Goal: Task Accomplishment & Management: Use online tool/utility

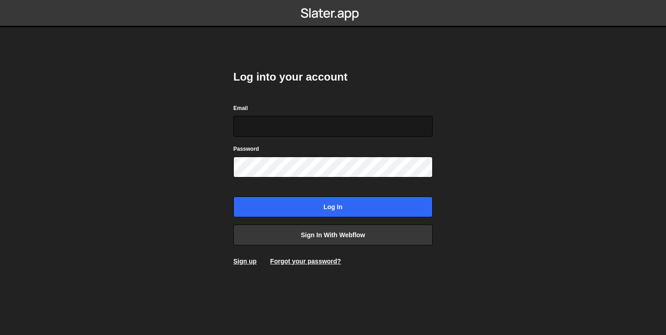
click at [279, 123] on input "Email" at bounding box center [332, 126] width 199 height 21
type input "khoirul1577@gmail.com"
click at [245, 260] on link "Sign up" at bounding box center [244, 261] width 23 height 7
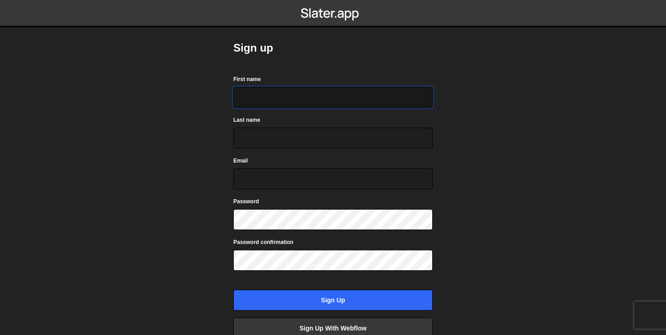
click at [268, 92] on input "First name" at bounding box center [332, 97] width 199 height 21
type input "khoirul"
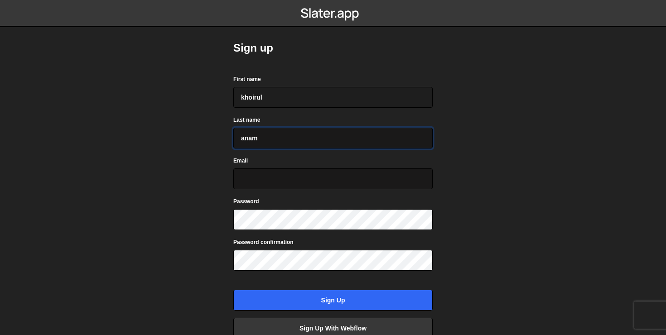
type input "anam"
click at [259, 174] on input "Email" at bounding box center [332, 179] width 199 height 21
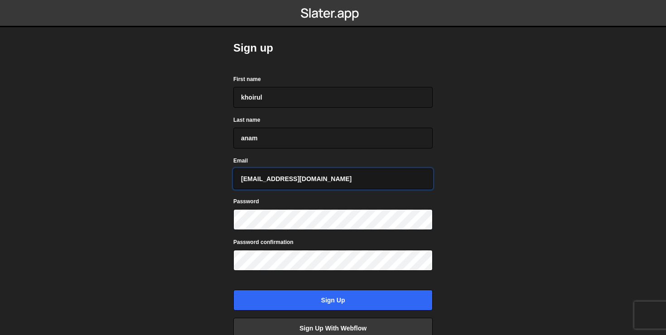
type input "khoirul1577@gmail.com"
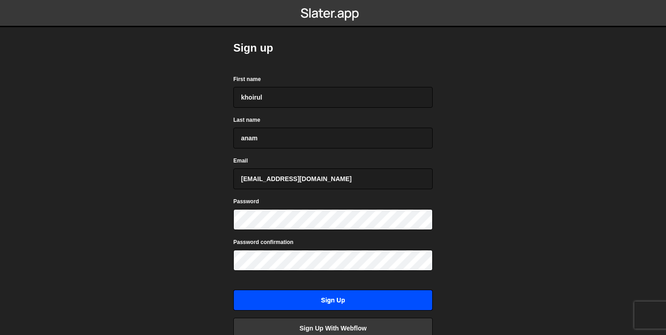
click at [285, 300] on input "Sign up" at bounding box center [332, 300] width 199 height 21
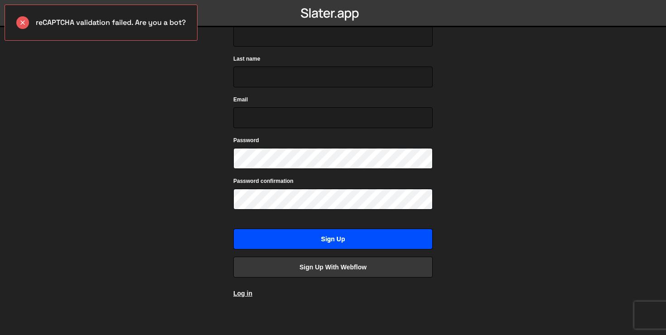
scroll to position [65, 0]
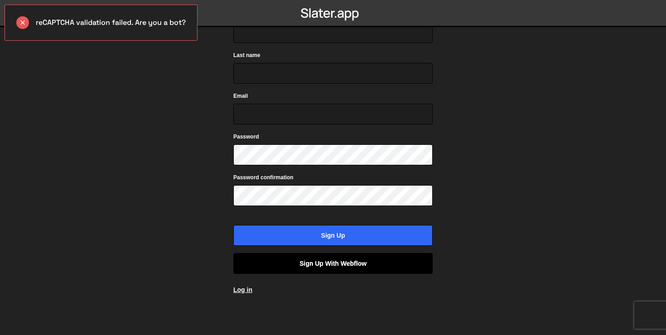
click at [308, 261] on link "Sign up with Webflow" at bounding box center [332, 263] width 199 height 21
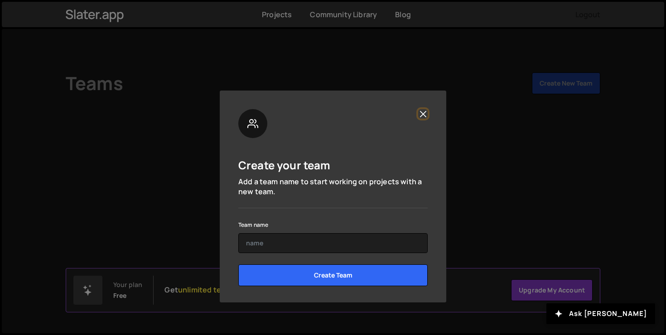
click at [423, 112] on button "Close" at bounding box center [423, 114] width 10 height 10
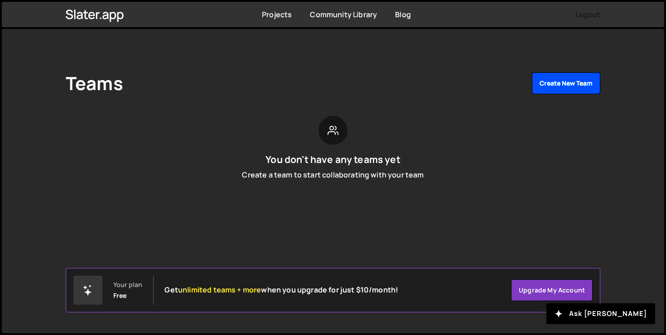
click at [556, 88] on button "Create New Team" at bounding box center [566, 84] width 68 height 22
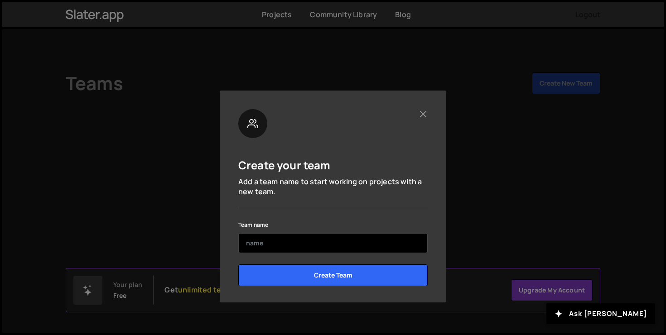
click at [300, 237] on input "text" at bounding box center [332, 243] width 189 height 20
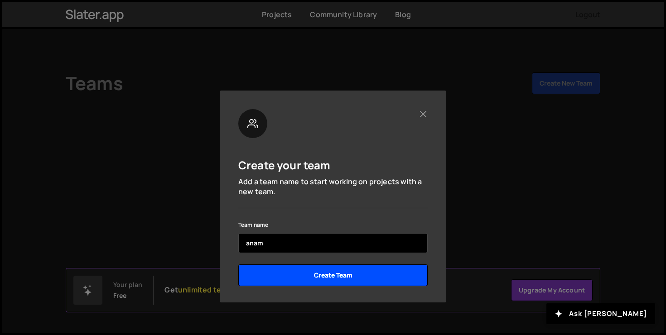
type input "anam"
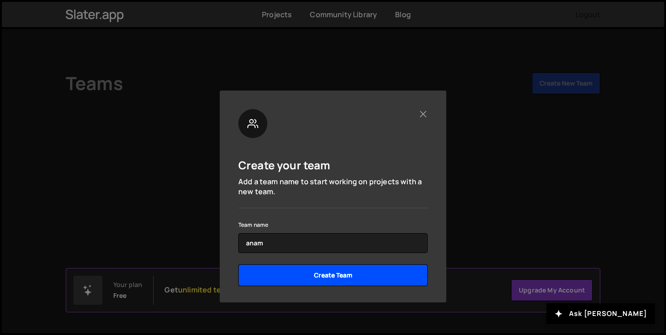
click at [294, 277] on input "Create Team" at bounding box center [332, 276] width 189 height 22
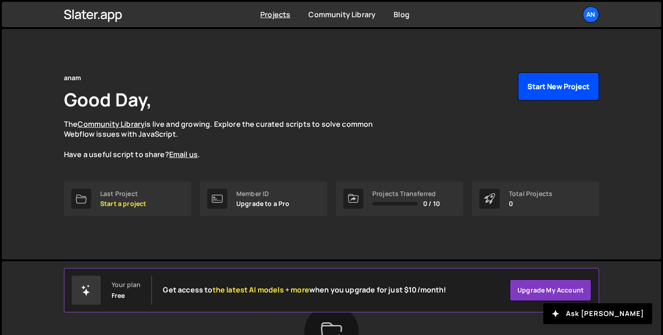
click at [540, 95] on button "Start New Project" at bounding box center [558, 87] width 81 height 28
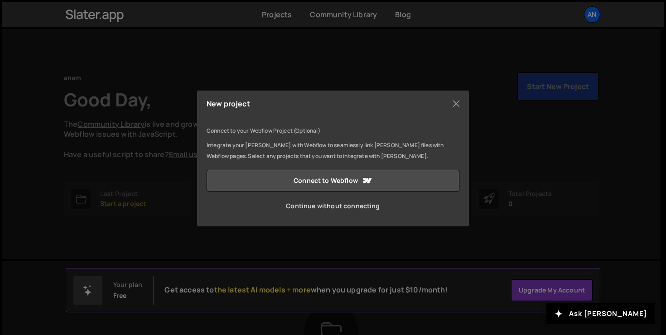
click at [371, 208] on link "Continue without connecting" at bounding box center [333, 206] width 253 height 22
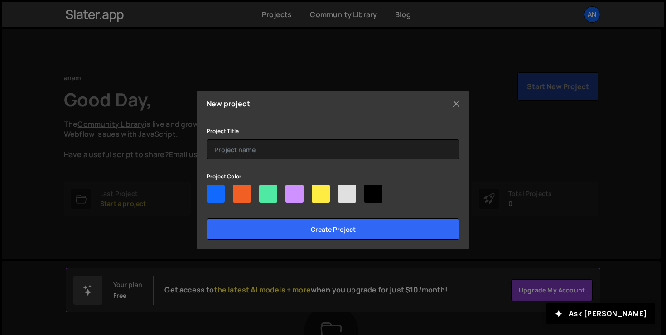
click at [219, 198] on div at bounding box center [216, 194] width 18 height 18
click at [213, 191] on input"] "radio" at bounding box center [210, 188] width 6 height 6
radio input"] "true"
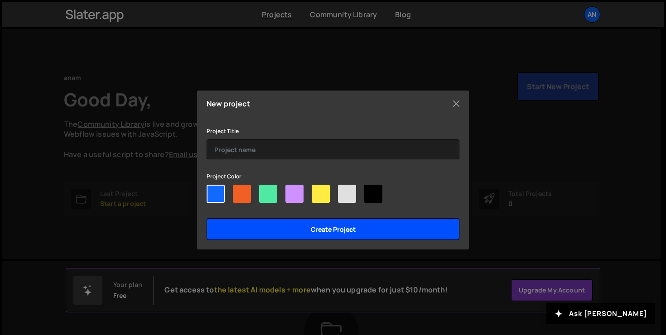
click at [279, 222] on input "Create project" at bounding box center [333, 229] width 253 height 22
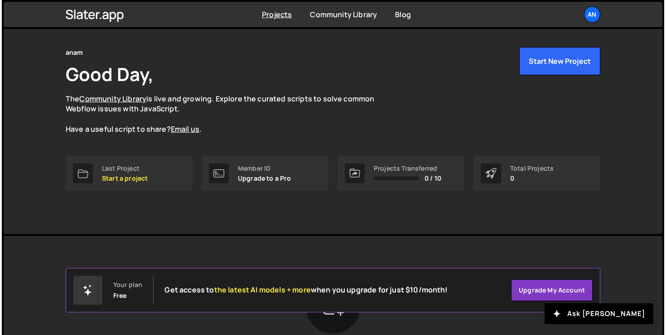
scroll to position [25, 0]
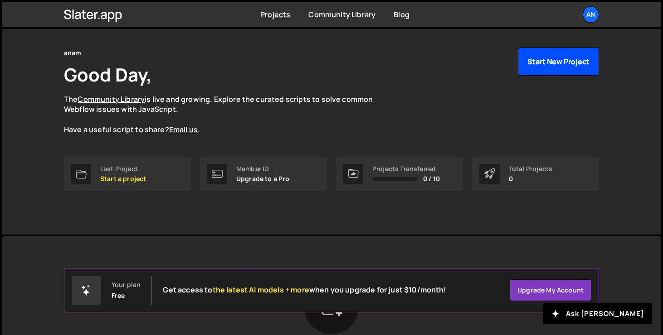
click at [549, 58] on button "Start New Project" at bounding box center [558, 62] width 81 height 28
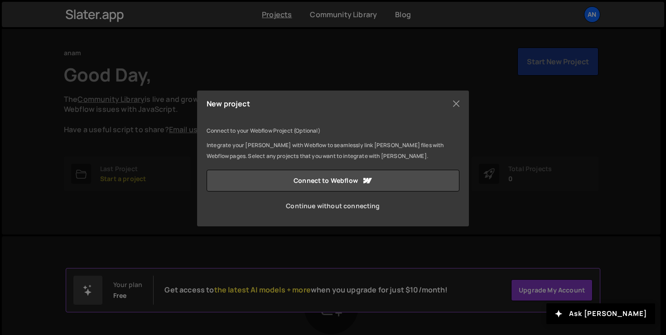
click at [310, 214] on link "Continue without connecting" at bounding box center [333, 206] width 253 height 22
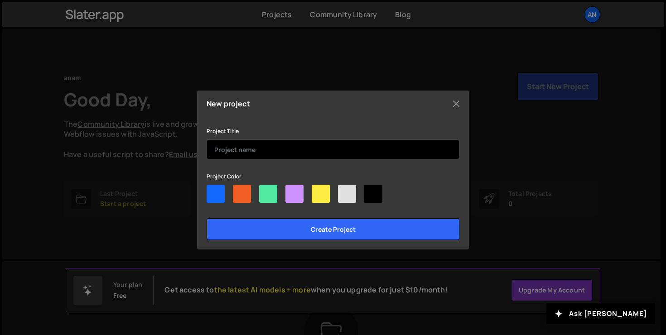
click at [271, 155] on input "text" at bounding box center [333, 150] width 253 height 20
type input "[PERSON_NAME]"
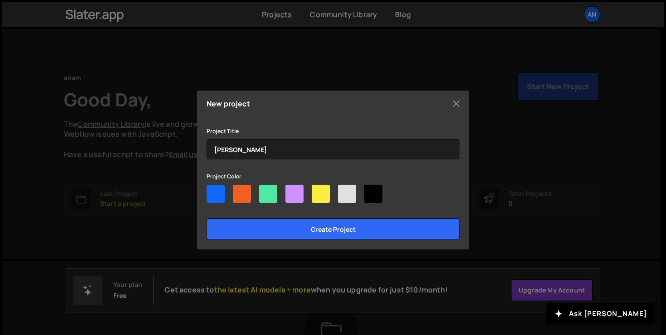
click at [213, 194] on div at bounding box center [216, 194] width 18 height 18
click at [213, 191] on input"] "radio" at bounding box center [210, 188] width 6 height 6
radio input"] "true"
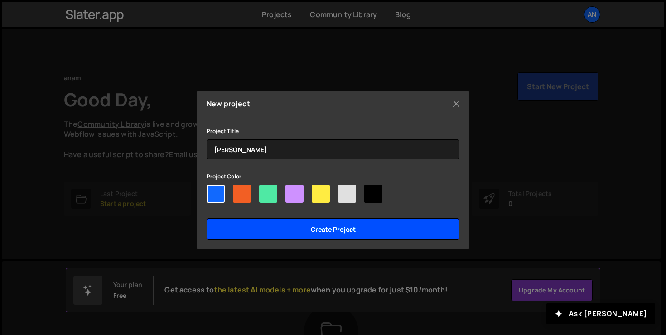
click at [286, 237] on input "Create project" at bounding box center [333, 229] width 253 height 22
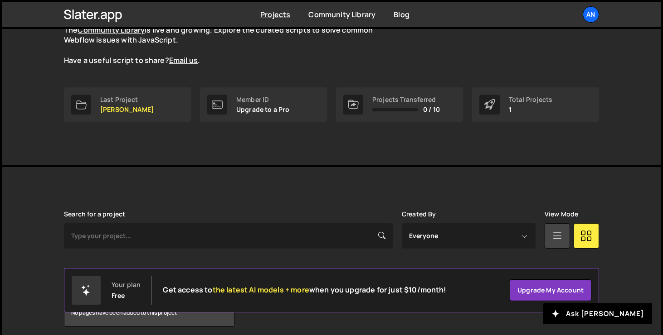
scroll to position [131, 0]
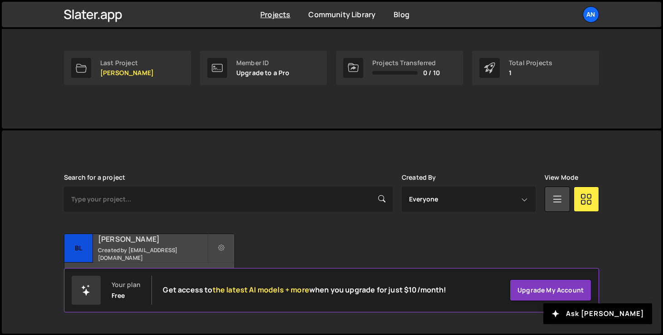
click at [134, 253] on small "Created by [EMAIL_ADDRESS][DOMAIN_NAME]" at bounding box center [152, 254] width 109 height 15
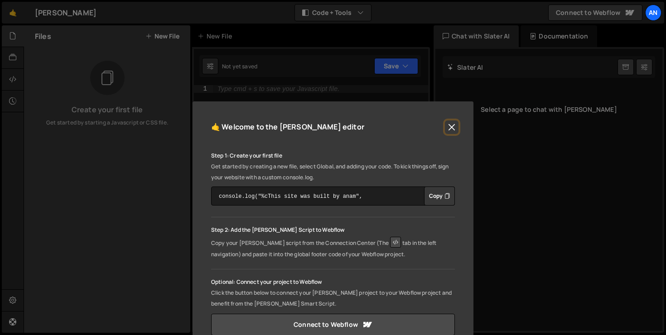
click at [450, 127] on button "Close" at bounding box center [452, 128] width 14 height 14
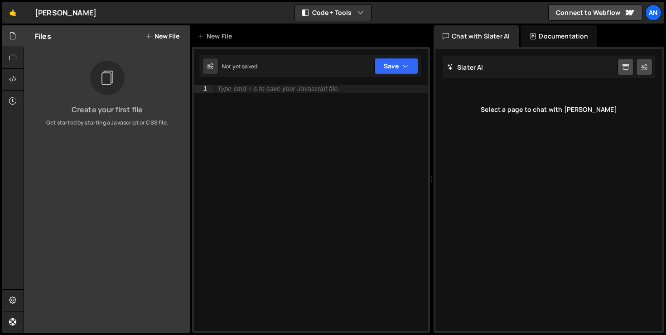
click at [282, 98] on div "Type cmd + s to save your Javascript file." at bounding box center [320, 215] width 215 height 261
click at [240, 110] on div "Type cmd + s to save your Javascript file." at bounding box center [320, 215] width 215 height 261
paste textarea "</html>"
type textarea "</html>"
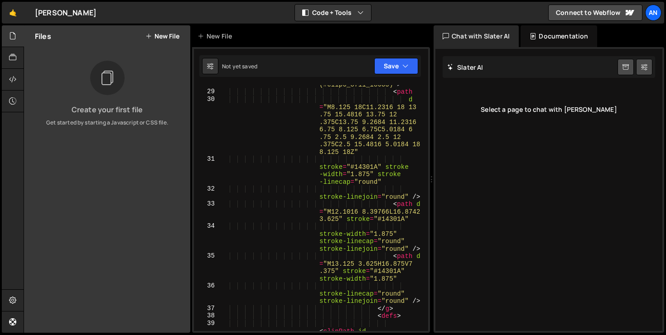
scroll to position [174, 0]
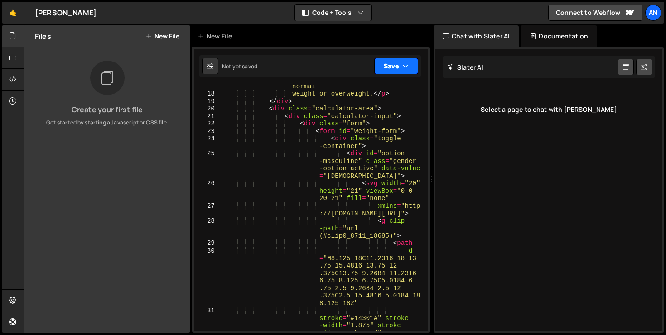
click at [395, 72] on button "Save" at bounding box center [396, 66] width 44 height 16
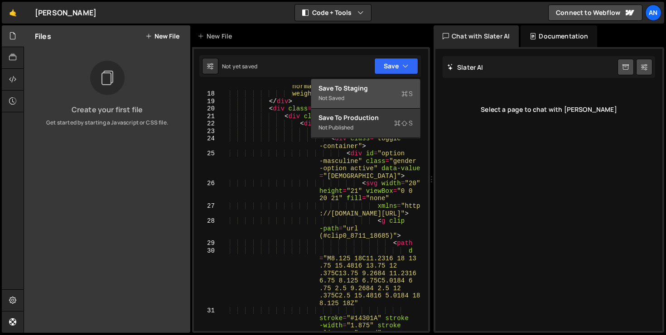
click at [364, 93] on div "Not saved" at bounding box center [366, 98] width 94 height 11
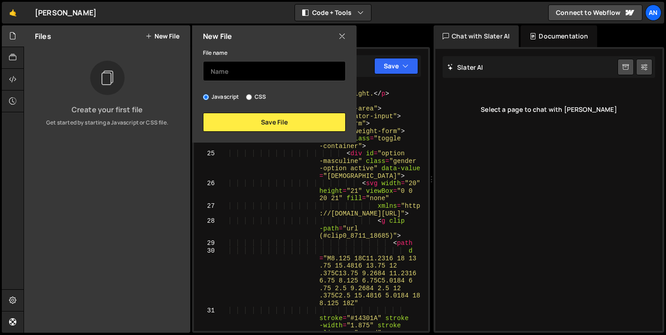
click at [287, 69] on input "text" at bounding box center [274, 71] width 143 height 20
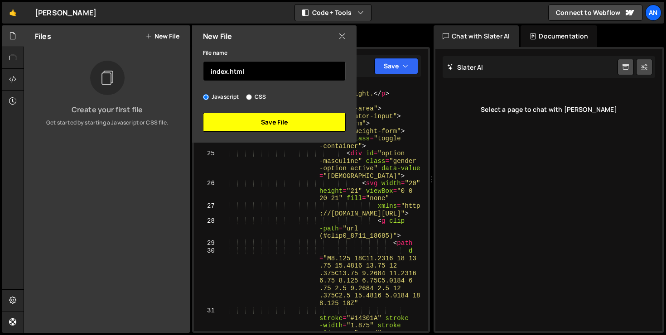
type input "index.html"
click at [309, 115] on button "Save File" at bounding box center [274, 122] width 143 height 19
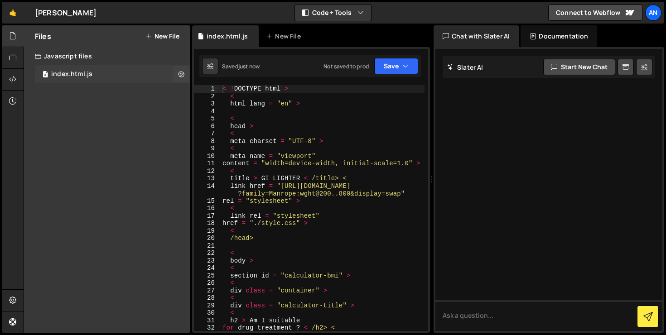
click at [141, 72] on div "0 index.html.js 0" at bounding box center [112, 74] width 155 height 18
click at [179, 74] on icon at bounding box center [181, 74] width 6 height 9
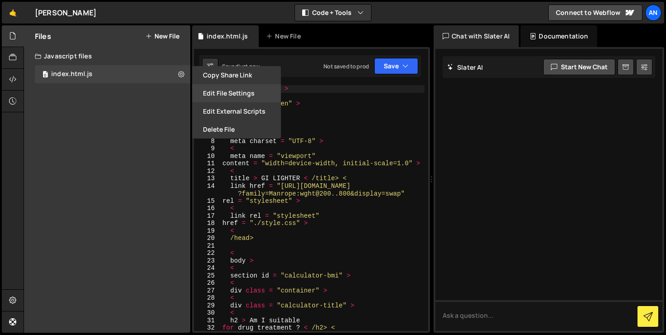
click at [227, 93] on button "Edit File Settings" at bounding box center [236, 93] width 89 height 18
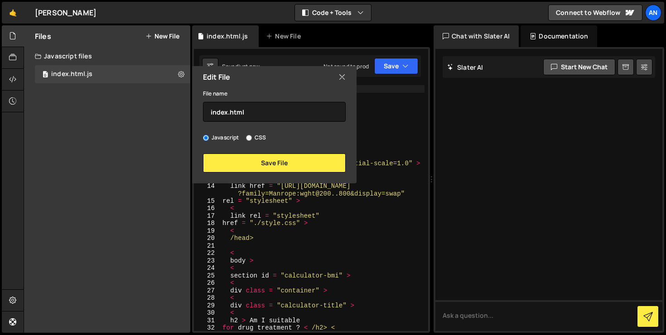
click at [249, 138] on input "CSS" at bounding box center [249, 138] width 6 height 6
radio input "true"
click at [219, 138] on label "Javascript" at bounding box center [221, 137] width 36 height 9
click at [209, 138] on input "Javascript" at bounding box center [206, 138] width 6 height 6
radio input "true"
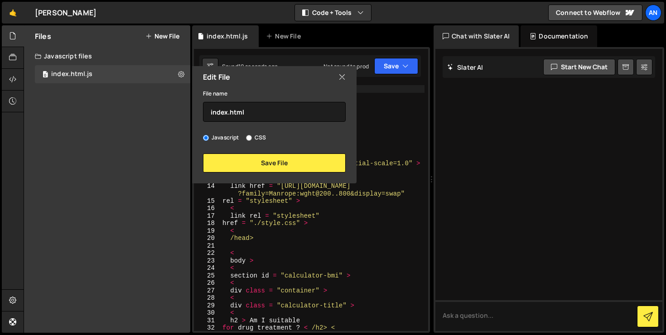
click at [340, 78] on icon at bounding box center [342, 77] width 7 height 10
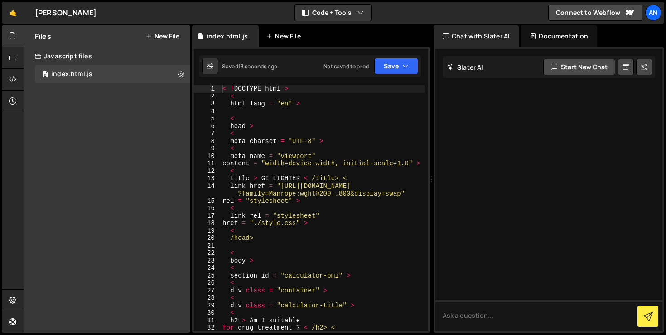
click at [264, 36] on div "New File" at bounding box center [288, 36] width 54 height 22
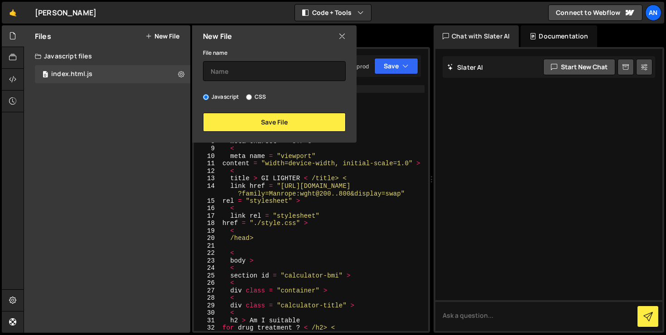
click at [343, 34] on icon at bounding box center [342, 36] width 7 height 10
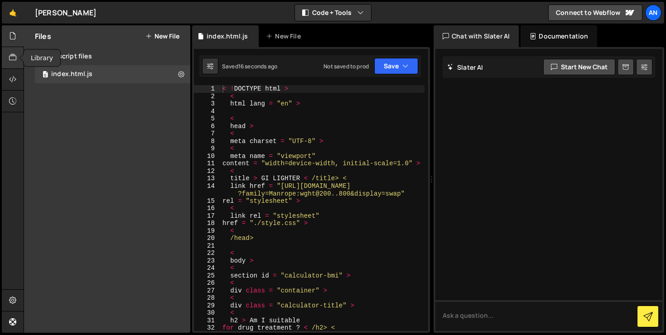
click at [14, 59] on icon at bounding box center [12, 58] width 7 height 10
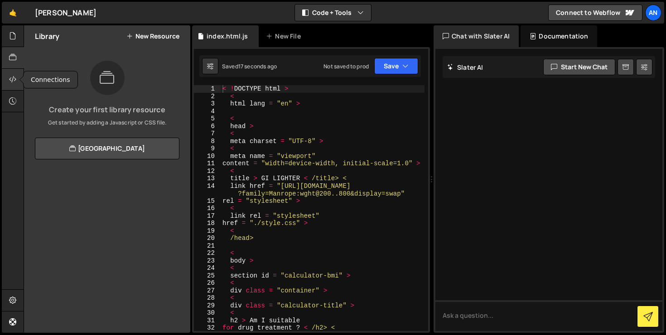
click at [11, 77] on icon at bounding box center [12, 79] width 7 height 10
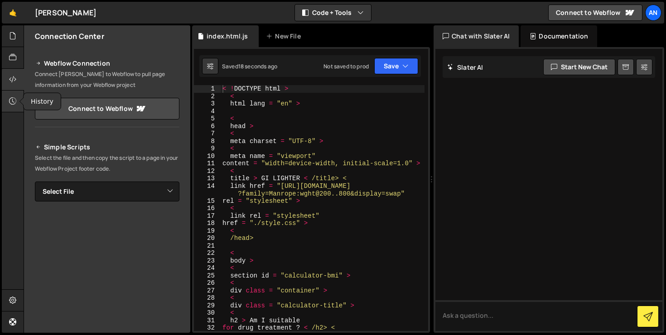
click at [11, 97] on icon at bounding box center [12, 101] width 7 height 10
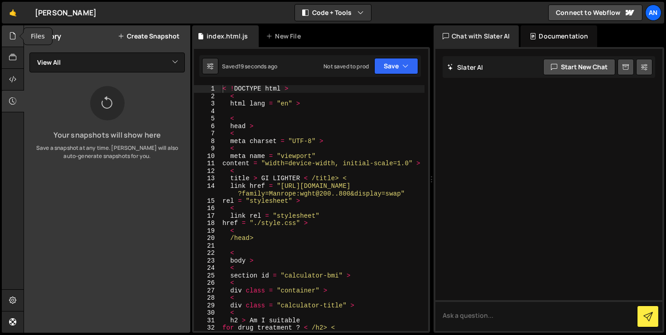
click at [15, 44] on div at bounding box center [13, 36] width 22 height 22
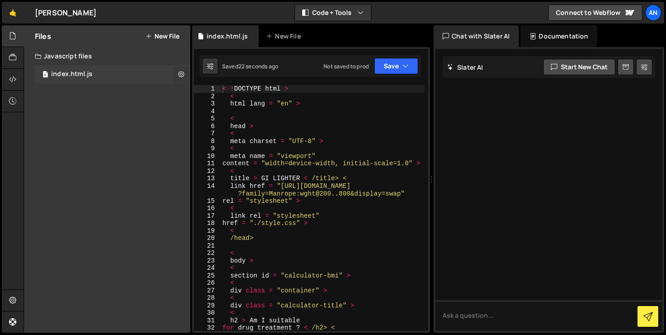
click at [182, 75] on icon at bounding box center [181, 74] width 6 height 9
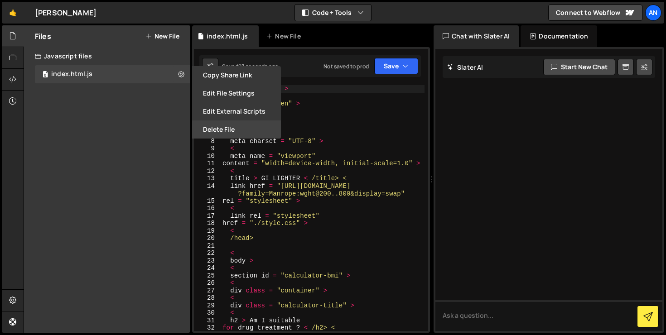
click at [206, 130] on button "Delete File" at bounding box center [236, 130] width 89 height 18
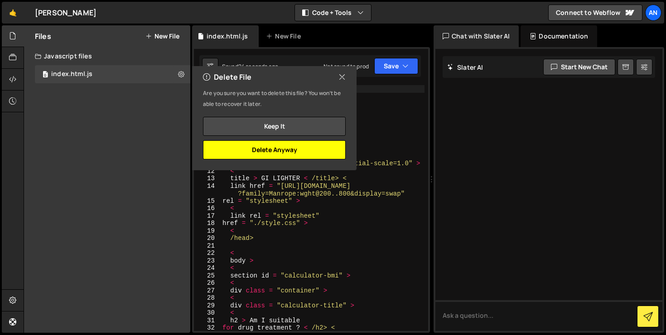
click at [313, 153] on button "Delete Anyway" at bounding box center [274, 149] width 143 height 19
